Goal: Task Accomplishment & Management: Manage account settings

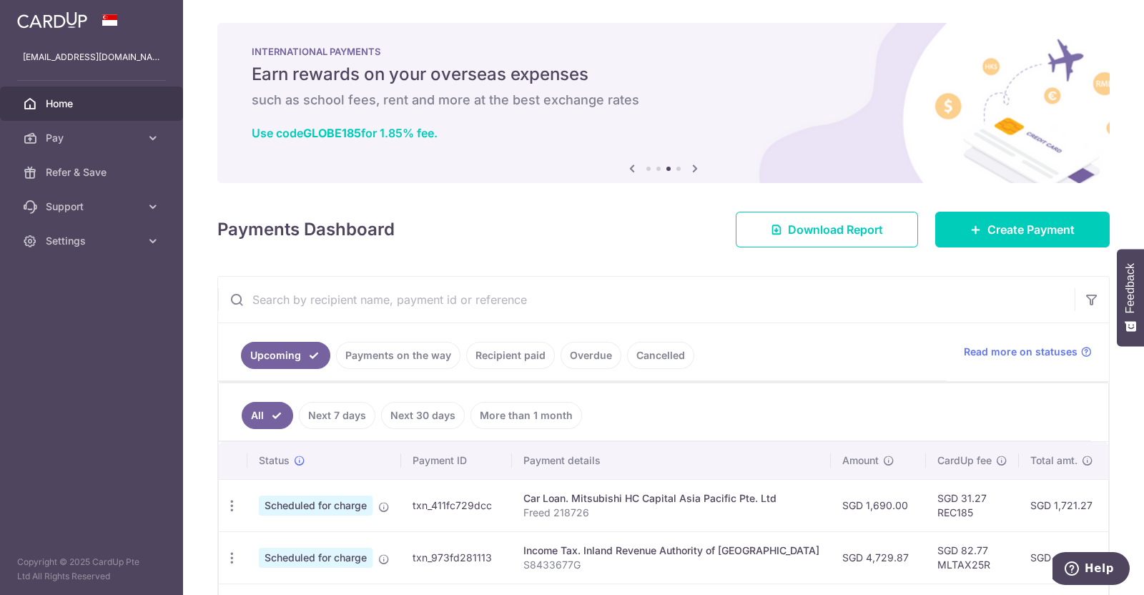
scroll to position [178, 0]
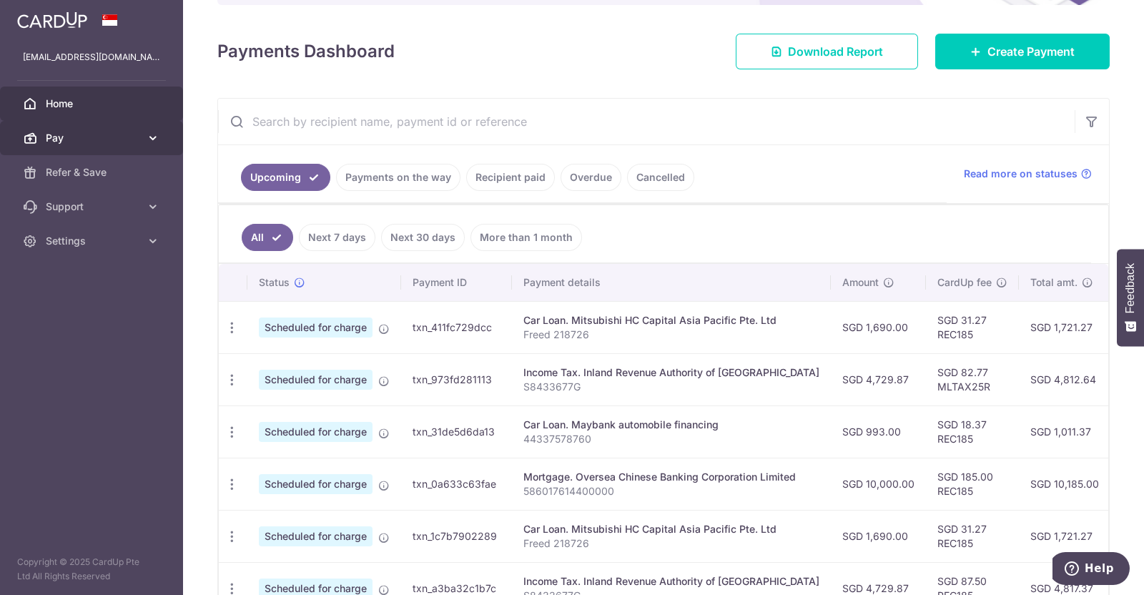
click at [151, 137] on icon at bounding box center [153, 138] width 14 height 14
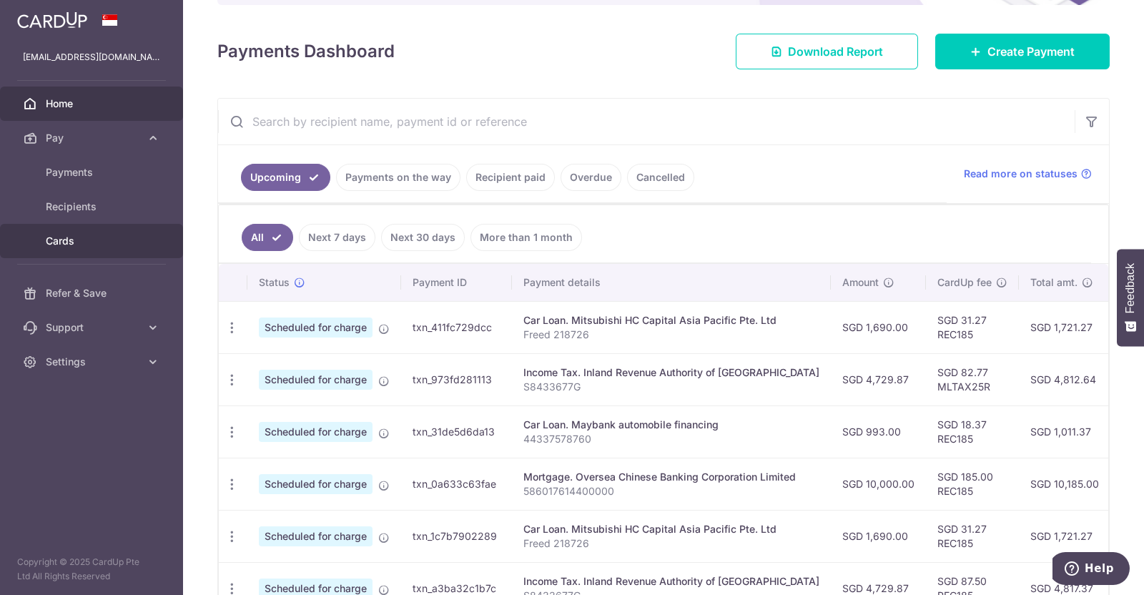
click at [60, 241] on span "Cards" at bounding box center [93, 241] width 94 height 14
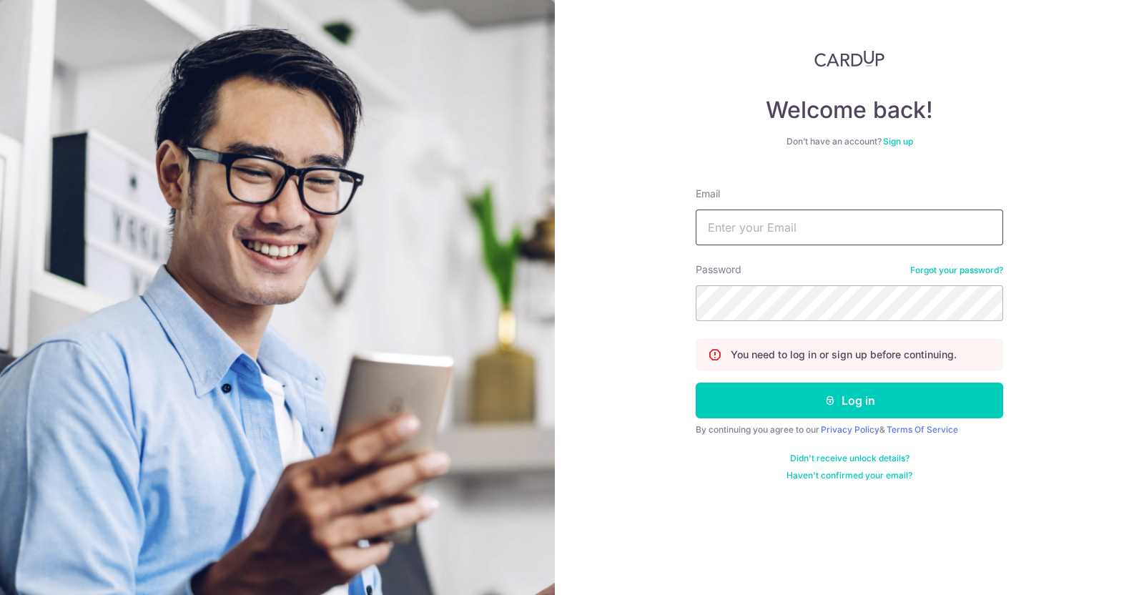
type input "[EMAIL_ADDRESS][DOMAIN_NAME]"
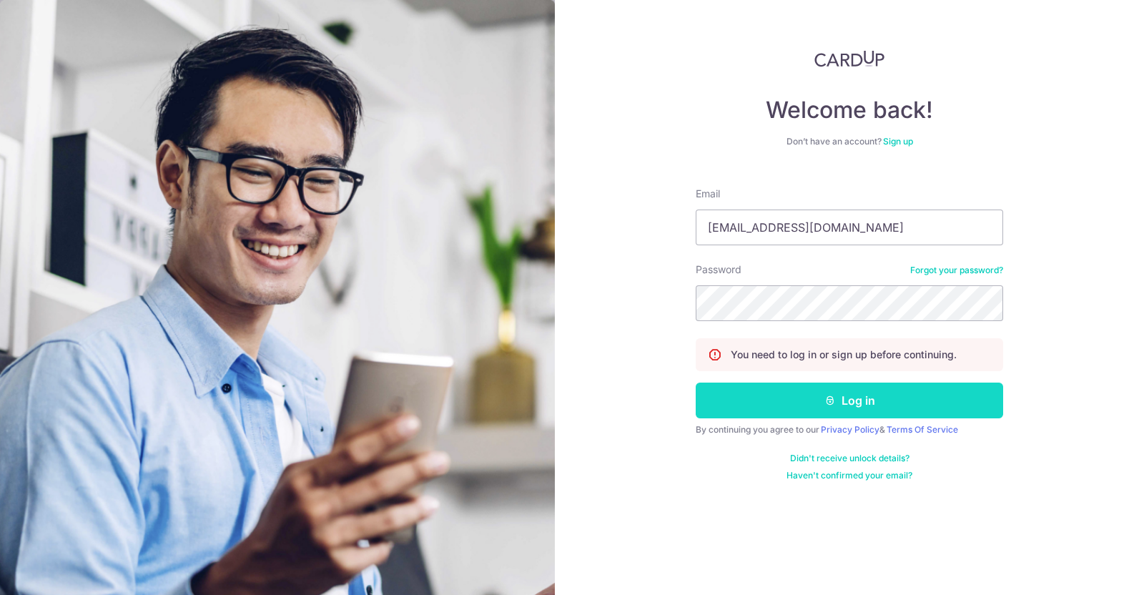
click at [856, 405] on button "Log in" at bounding box center [849, 400] width 307 height 36
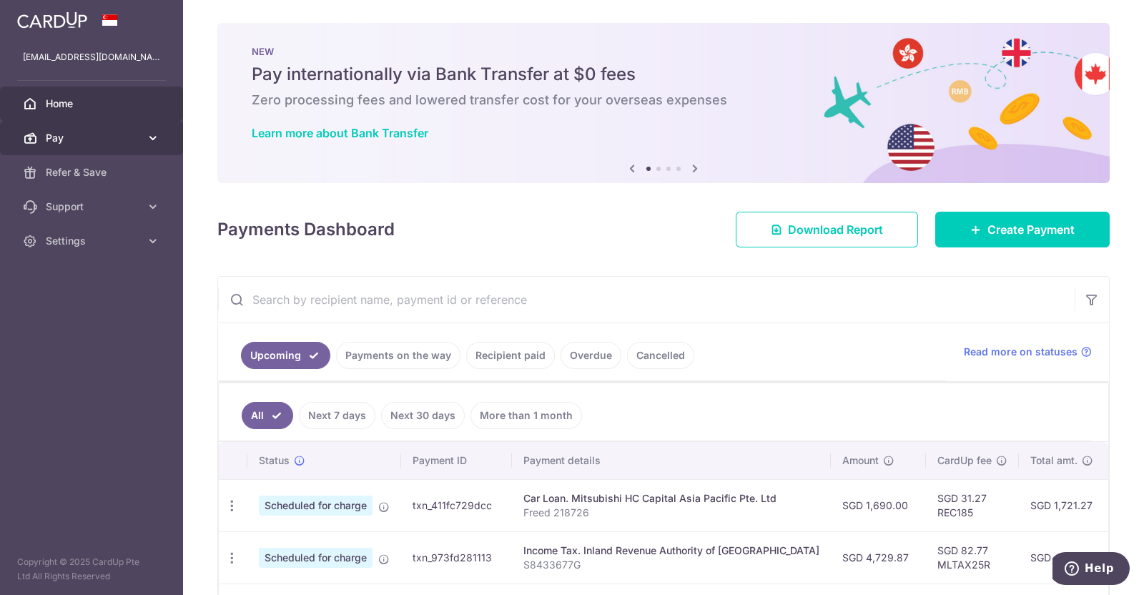
click at [109, 134] on span "Pay" at bounding box center [93, 138] width 94 height 14
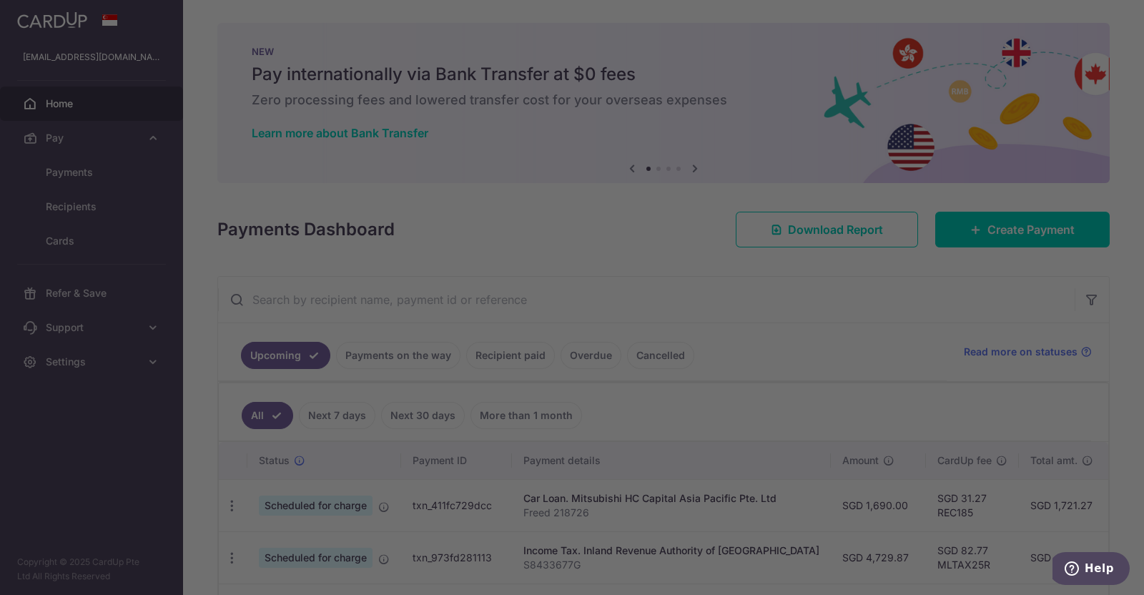
click at [86, 237] on div at bounding box center [577, 300] width 1155 height 600
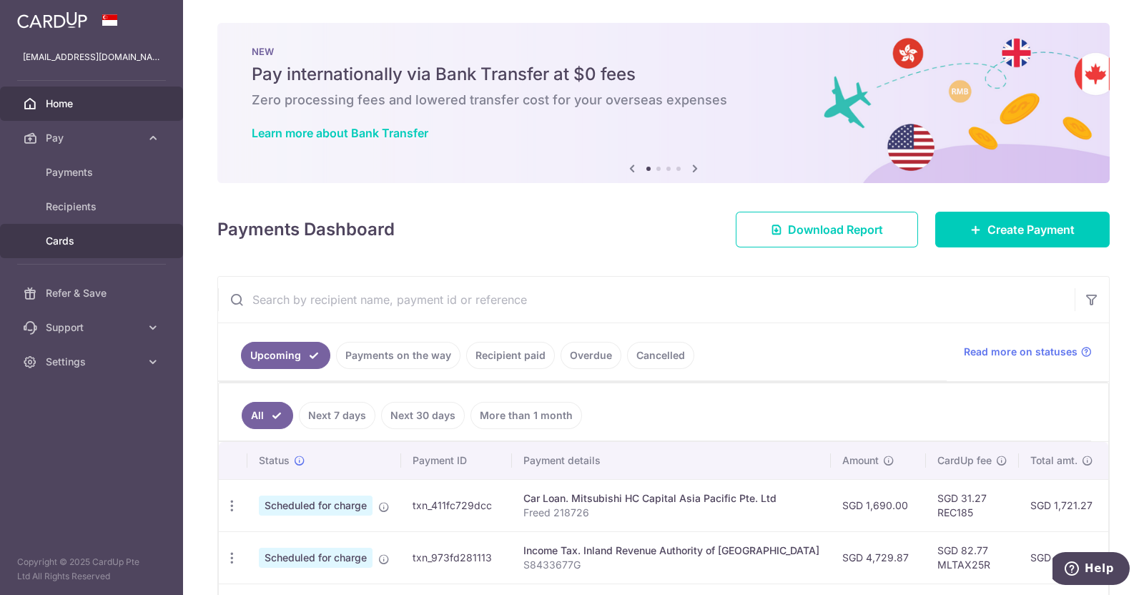
click at [57, 238] on span "Cards" at bounding box center [93, 241] width 94 height 14
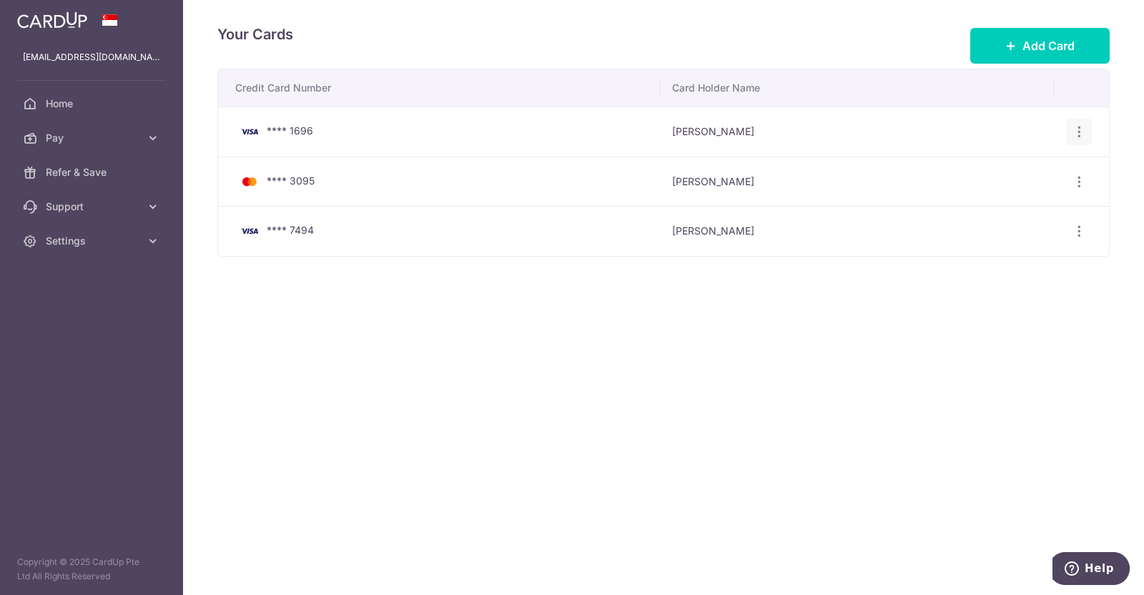
click at [1074, 127] on icon "button" at bounding box center [1078, 131] width 15 height 15
click at [1021, 169] on span "View/Edit" at bounding box center [1030, 171] width 97 height 17
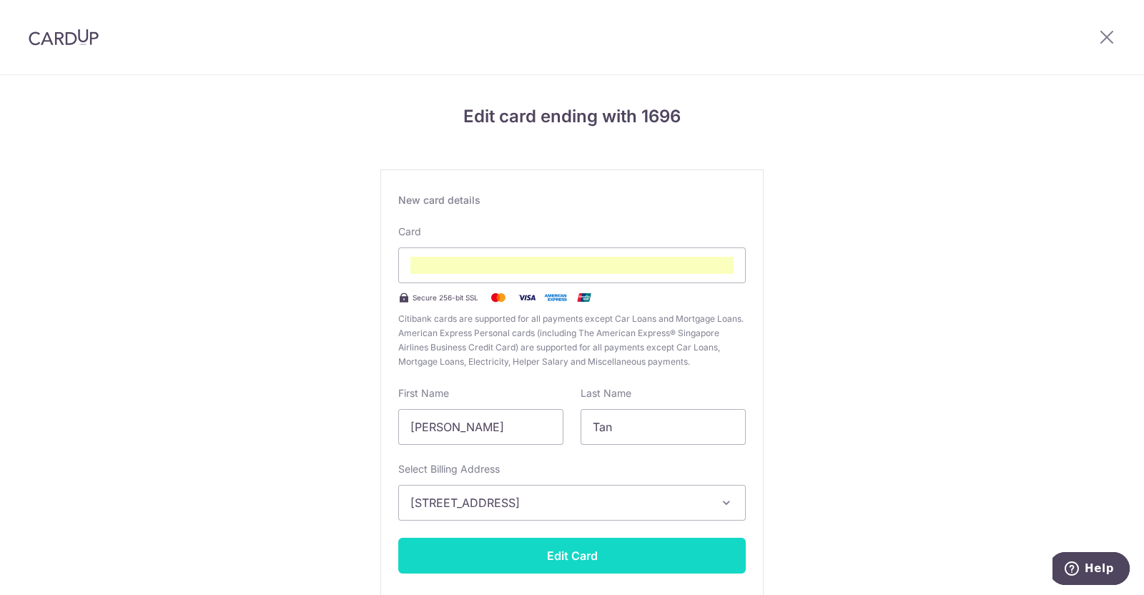
click at [579, 553] on button "Edit Card" at bounding box center [571, 556] width 347 height 36
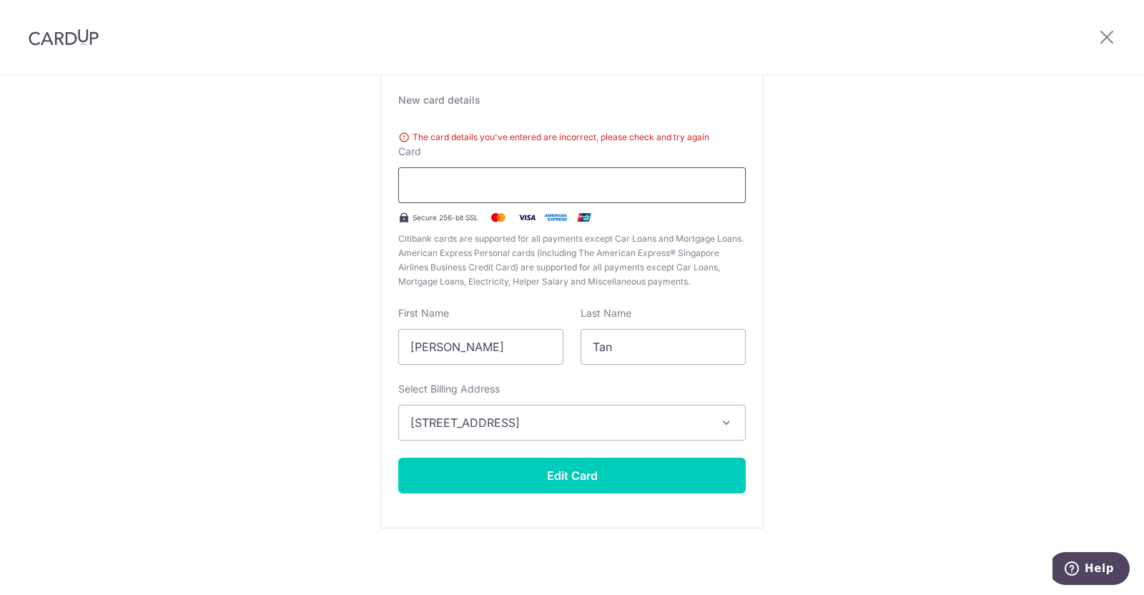
click at [559, 175] on div at bounding box center [571, 185] width 347 height 36
click at [1100, 171] on div "Edit card ending with 1696 New card details The card details you've entered are…" at bounding box center [572, 285] width 1144 height 620
click at [1110, 36] on icon at bounding box center [1106, 37] width 17 height 18
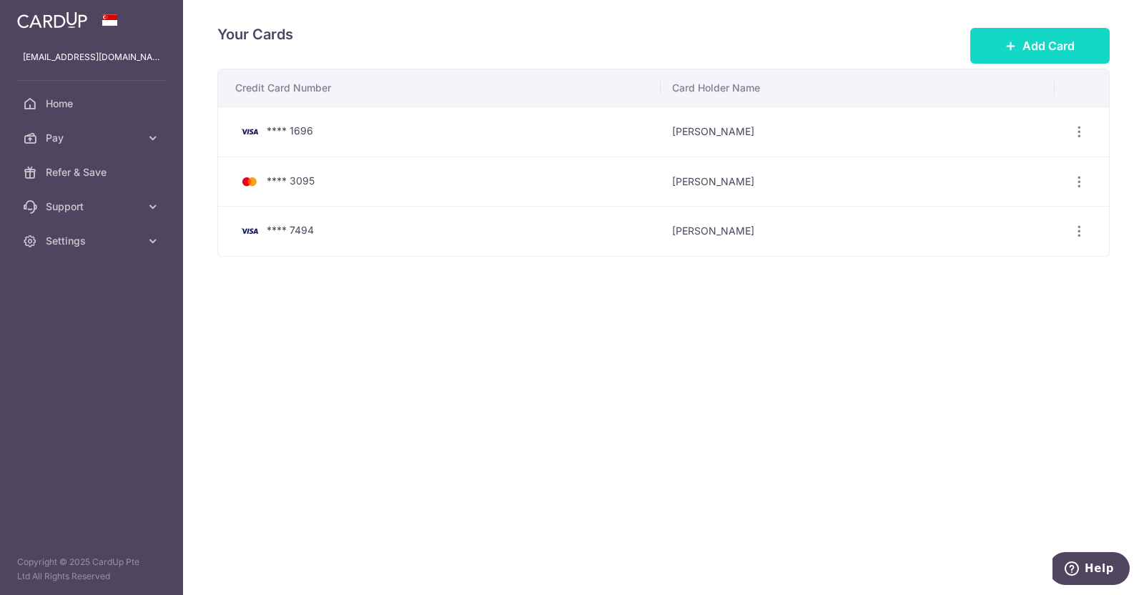
click at [1028, 44] on span "Add Card" at bounding box center [1048, 45] width 52 height 17
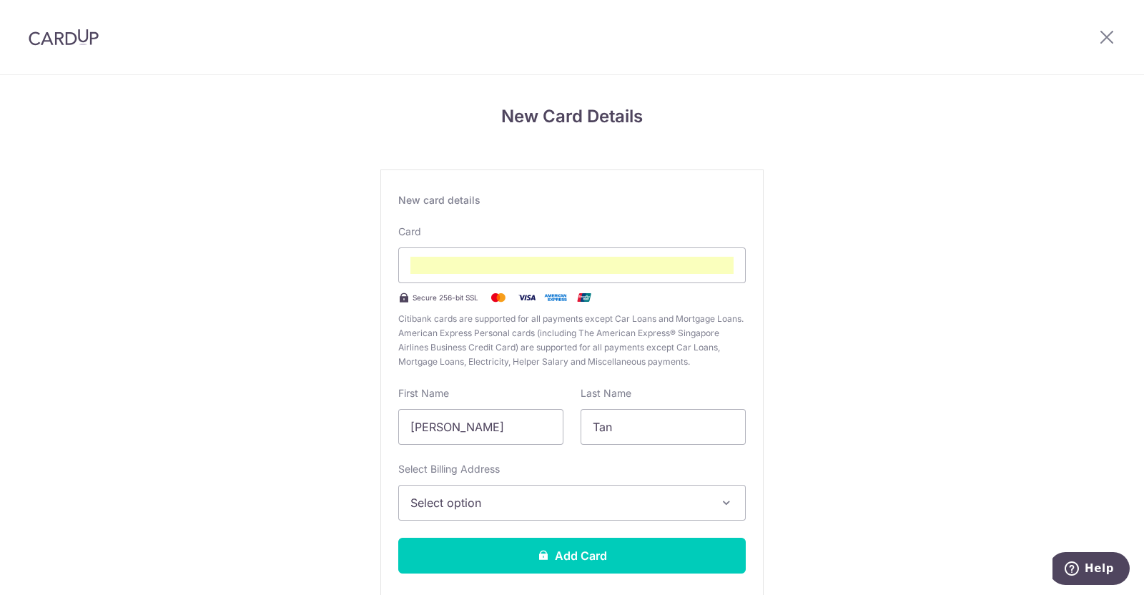
click at [836, 350] on div "New Card Details New card details Card Secure 256-bit SSL Citibank cards are su…" at bounding box center [572, 375] width 1144 height 600
click at [623, 502] on span "Select option" at bounding box center [558, 502] width 297 height 17
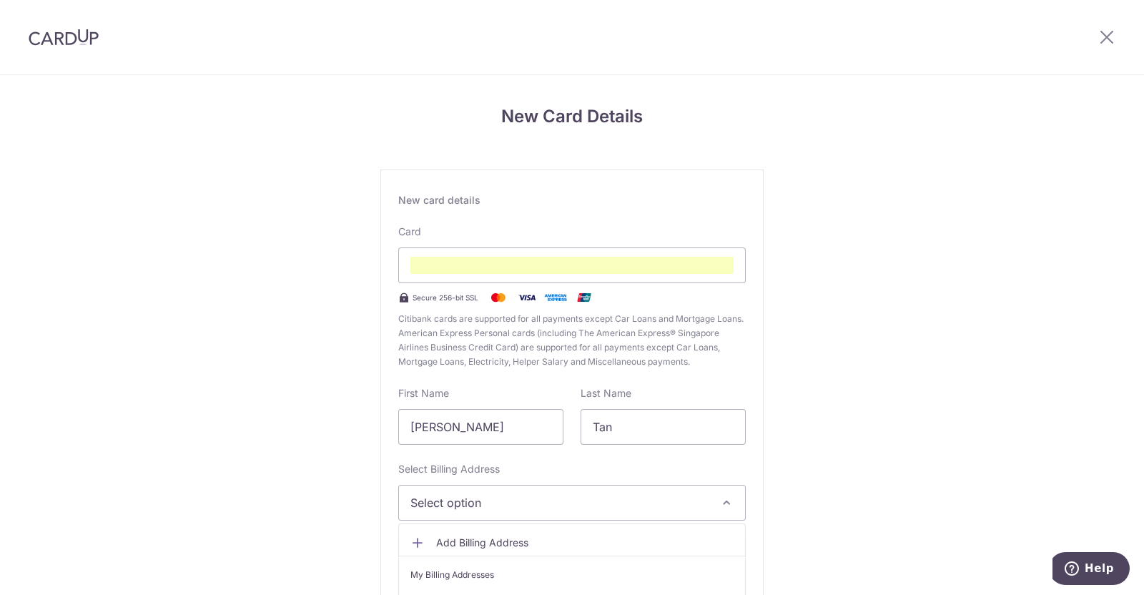
scroll to position [80, 0]
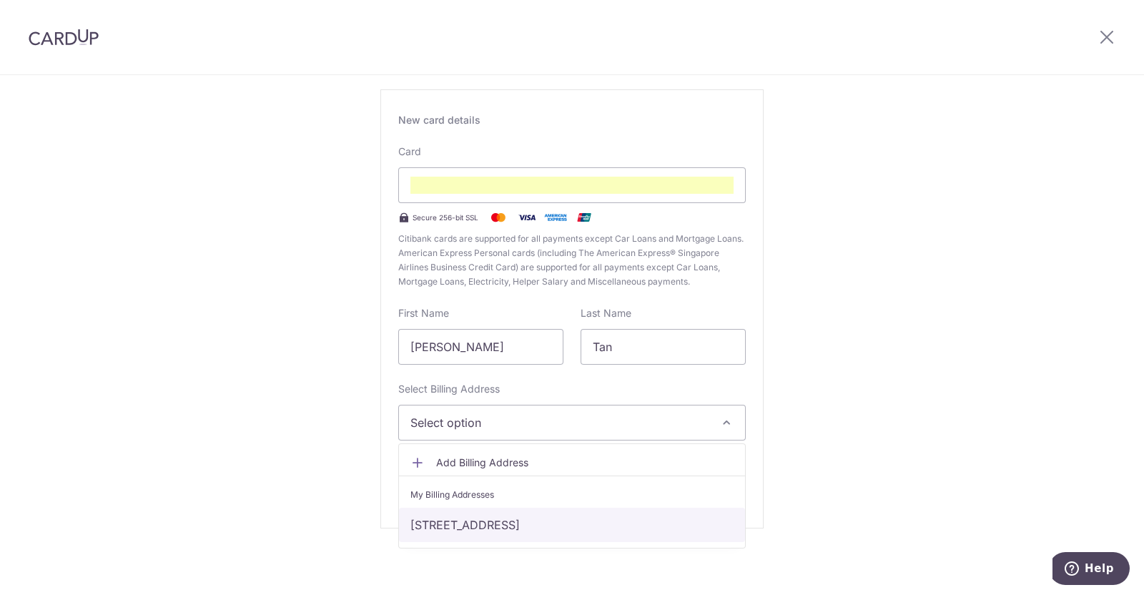
click at [540, 528] on link "27 Hillview Crescent, Singapore, Singapore, Singapore-669446" at bounding box center [572, 525] width 346 height 34
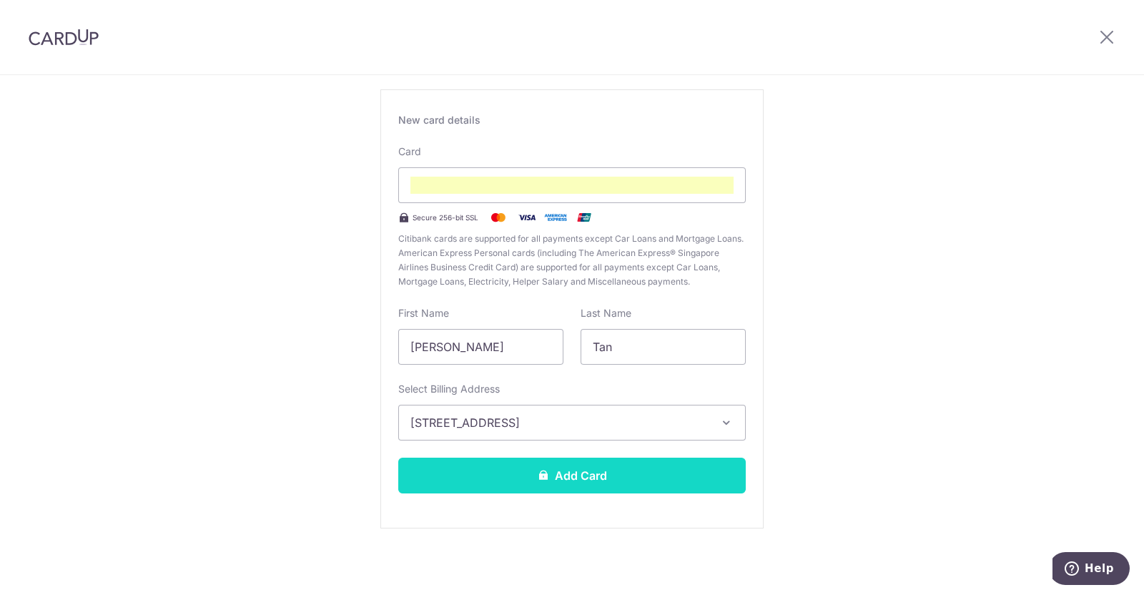
click at [580, 469] on button "Add Card" at bounding box center [571, 475] width 347 height 36
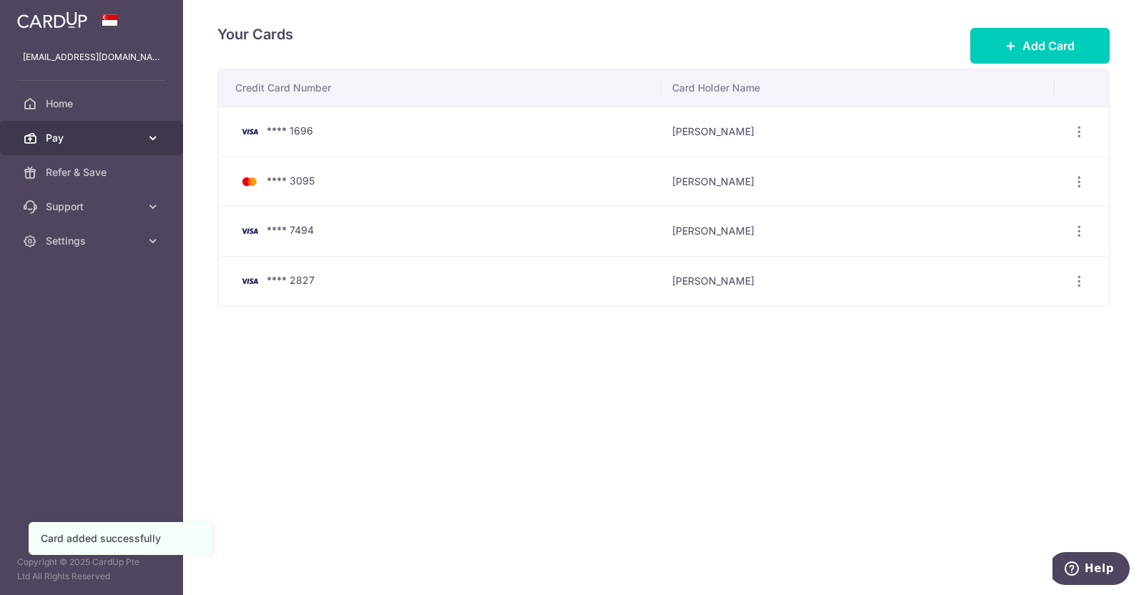
click at [79, 133] on span "Pay" at bounding box center [93, 138] width 94 height 14
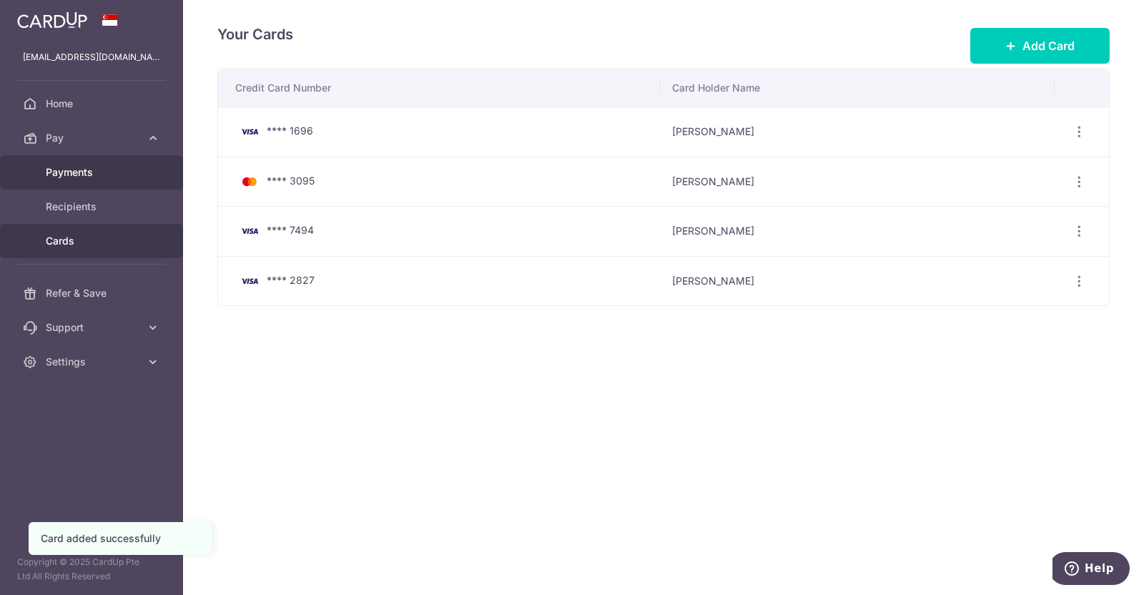
click at [105, 170] on span "Payments" at bounding box center [93, 172] width 94 height 14
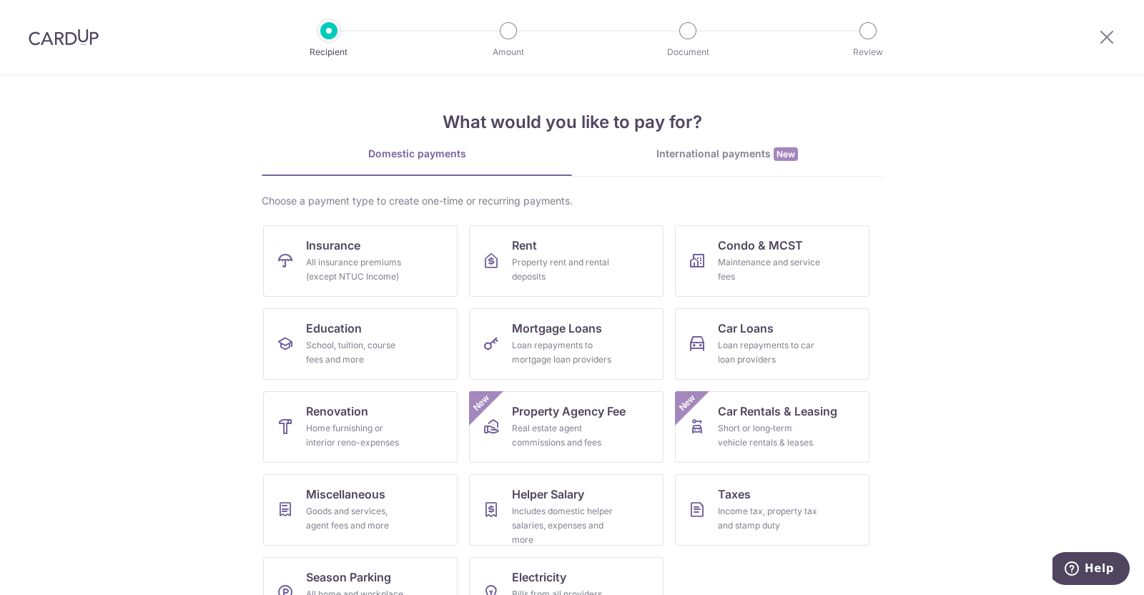
click at [83, 34] on img at bounding box center [64, 37] width 70 height 17
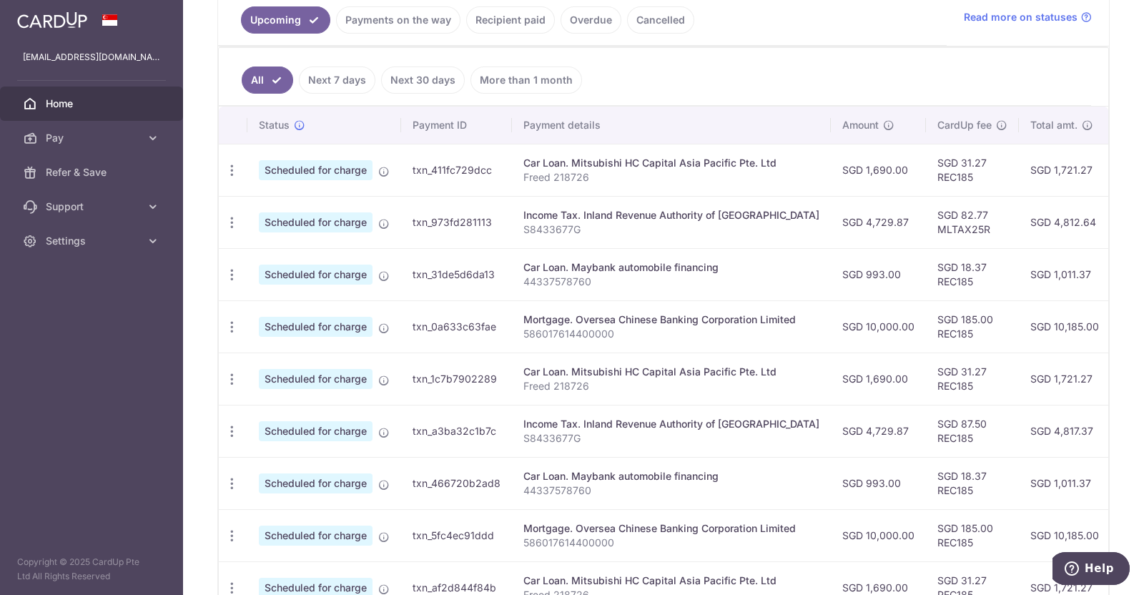
scroll to position [357, 0]
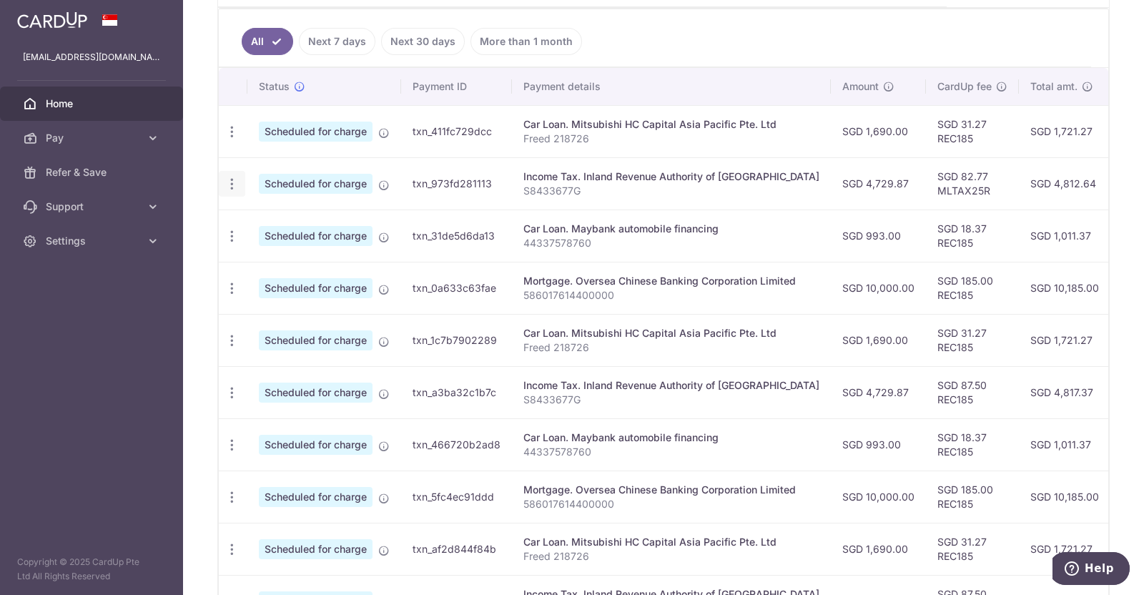
click at [234, 179] on icon "button" at bounding box center [231, 184] width 15 height 15
click at [312, 219] on span "Update payment" at bounding box center [307, 222] width 97 height 17
radio input "true"
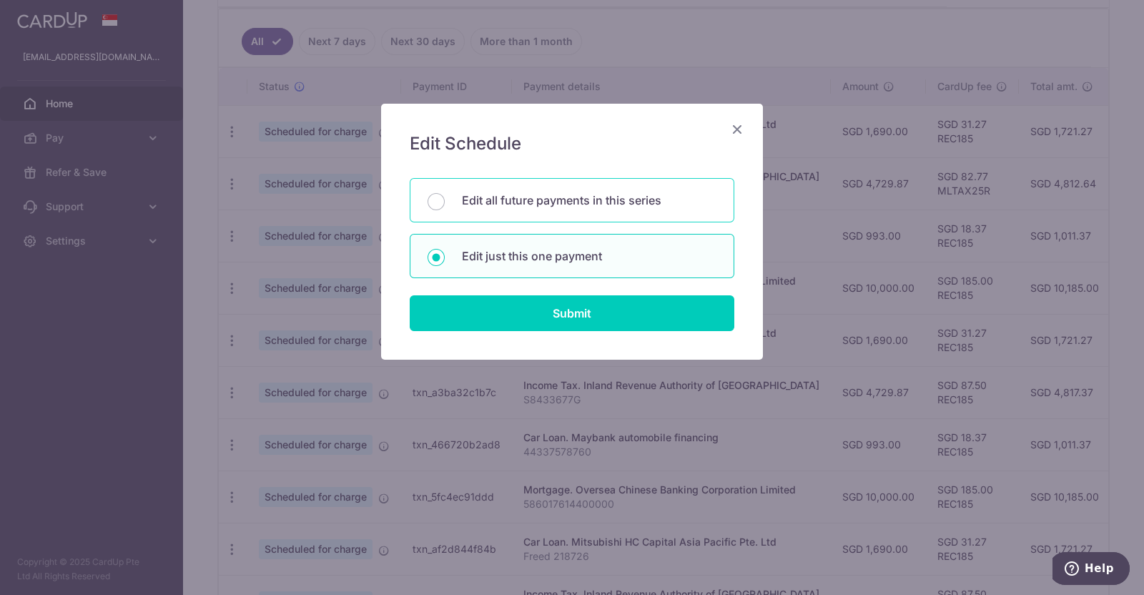
click at [579, 209] on div "Edit all future payments in this series" at bounding box center [572, 200] width 325 height 44
radio input "true"
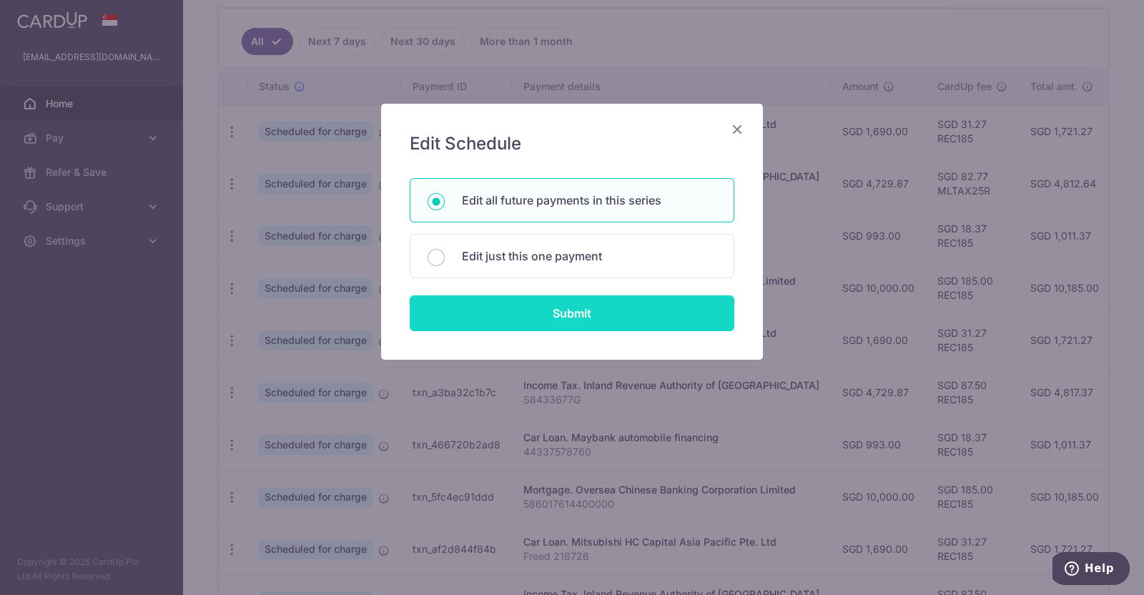
click at [584, 300] on input "Submit" at bounding box center [572, 313] width 325 height 36
radio input "true"
type input "4,729.87"
type input "S8433677G"
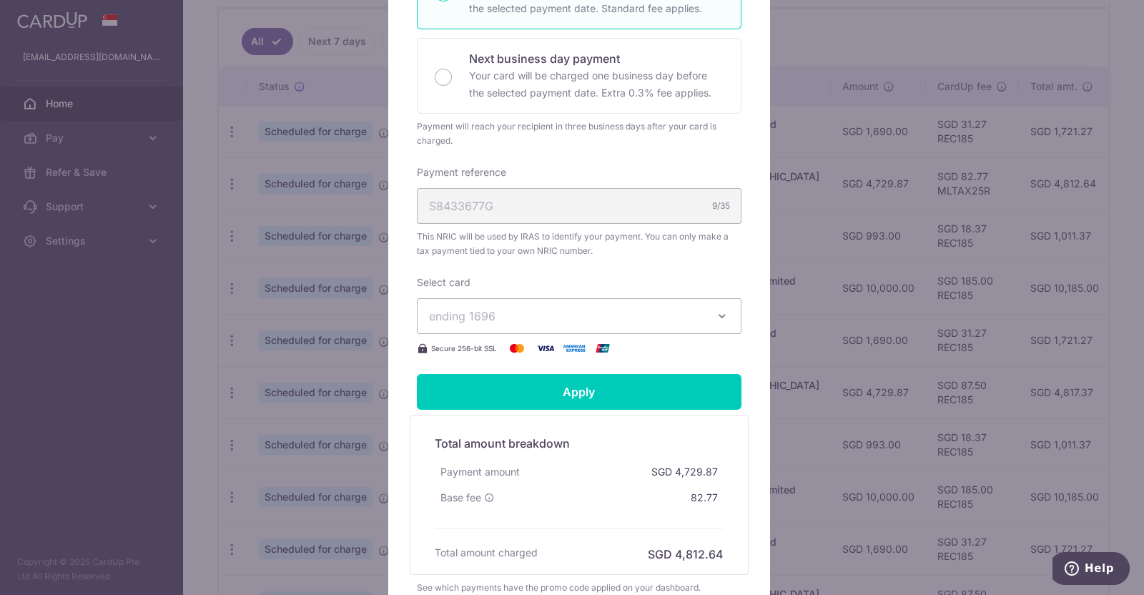
scroll to position [447, 0]
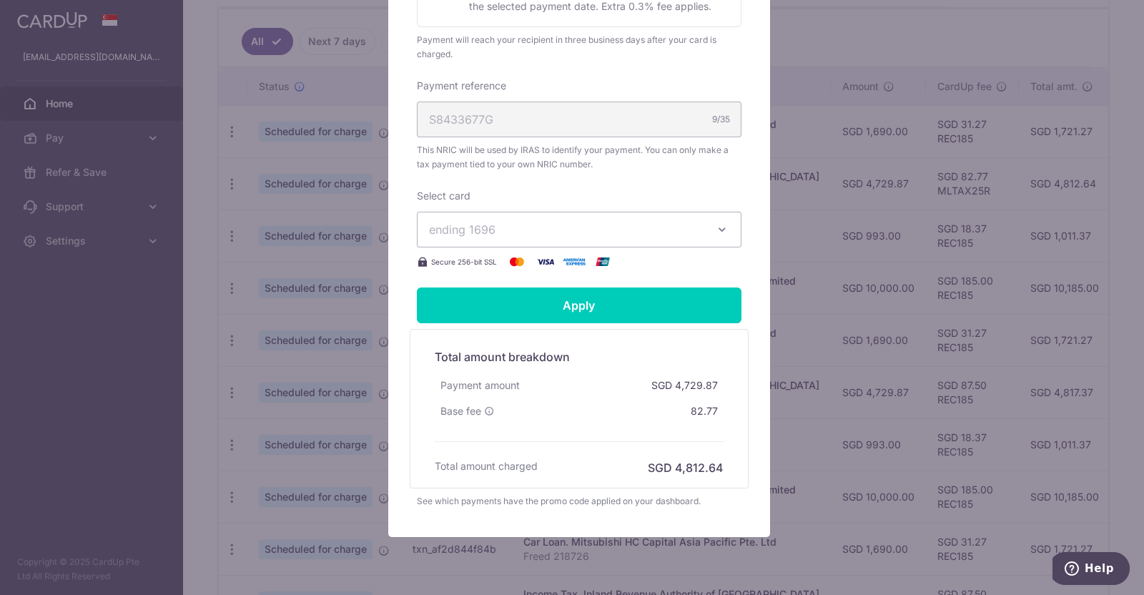
click at [718, 230] on icon "button" at bounding box center [722, 229] width 14 height 14
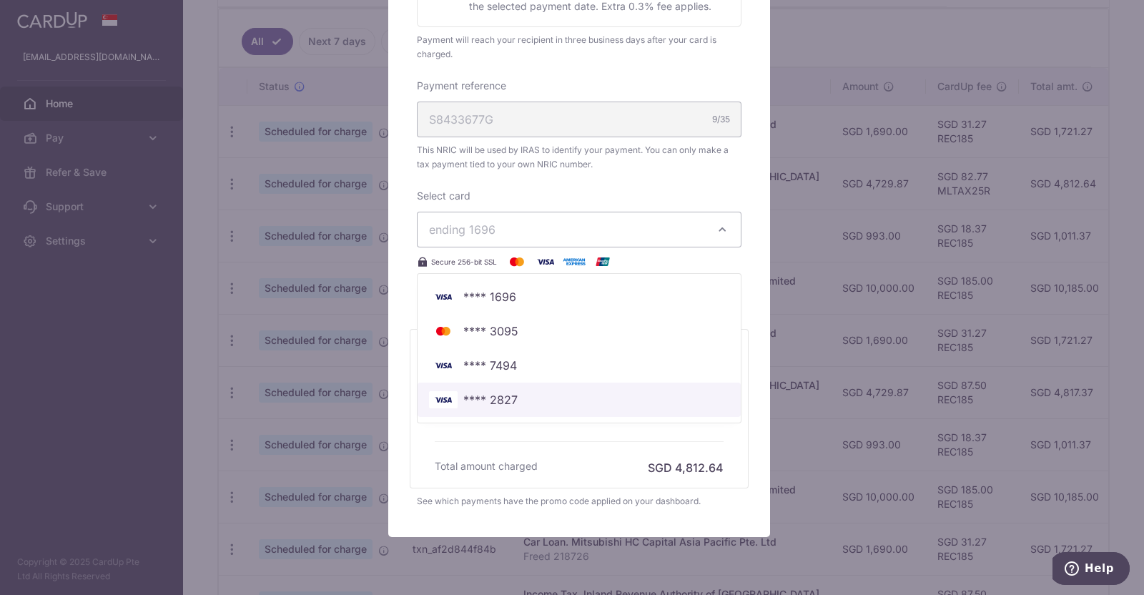
click at [500, 388] on link "**** 2827" at bounding box center [578, 399] width 323 height 34
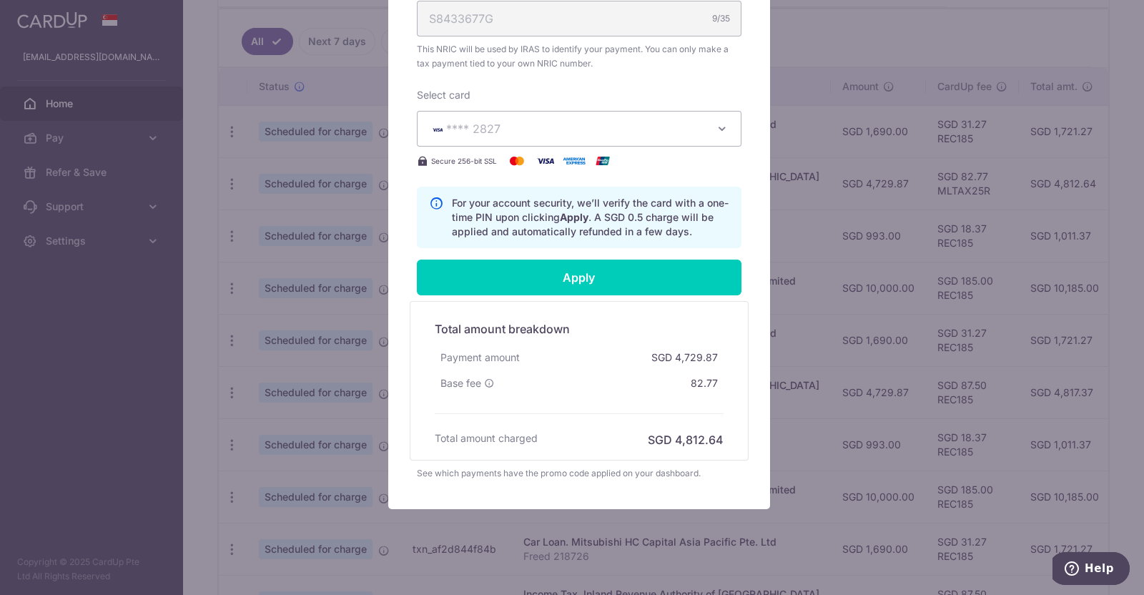
scroll to position [563, 0]
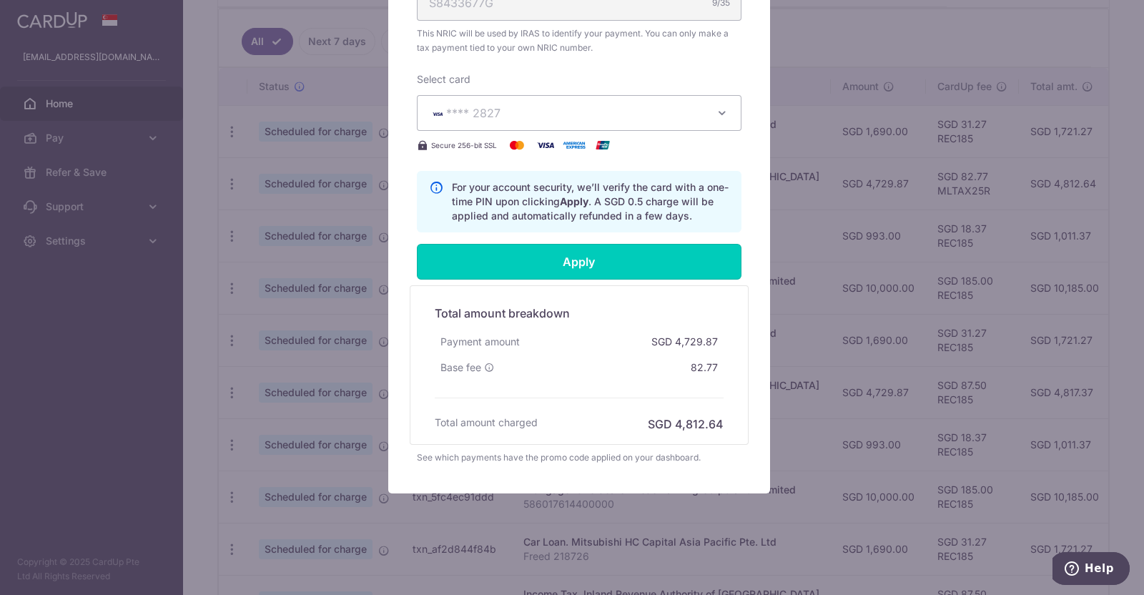
click at [578, 262] on input "Apply" at bounding box center [579, 262] width 325 height 36
type input "Successfully Applied"
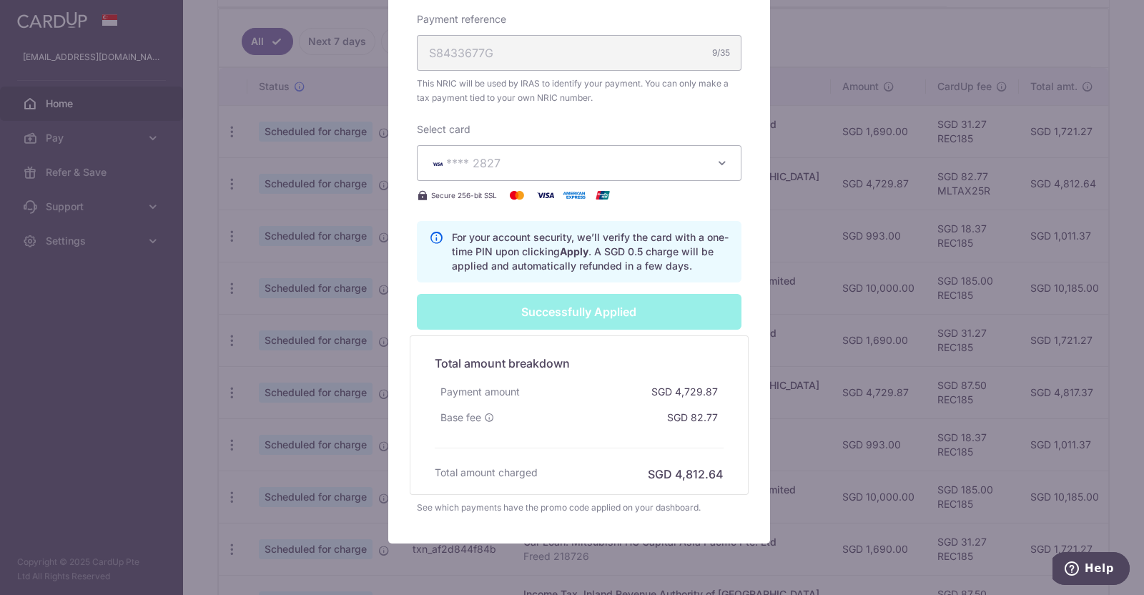
scroll to position [613, 0]
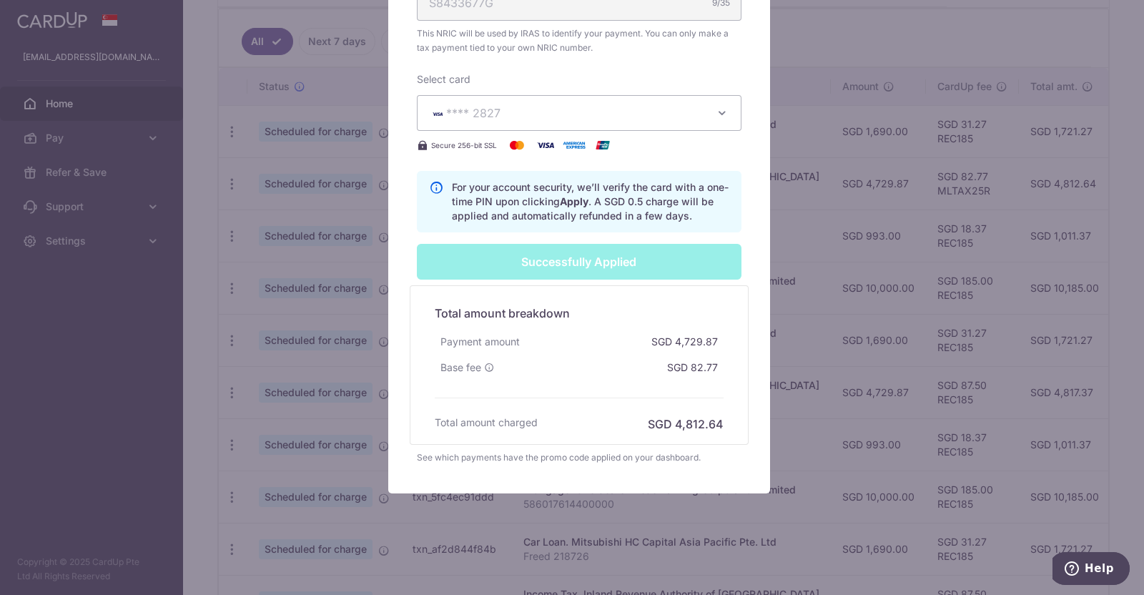
click at [818, 37] on div "Edit payment By clicking apply, you will make changes to all 5 payments to Inla…" at bounding box center [572, 297] width 1144 height 595
